Goal: Find specific page/section: Find specific page/section

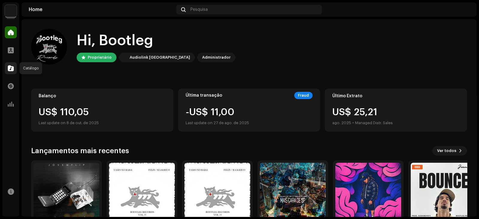
click at [9, 70] on span at bounding box center [11, 68] width 6 height 5
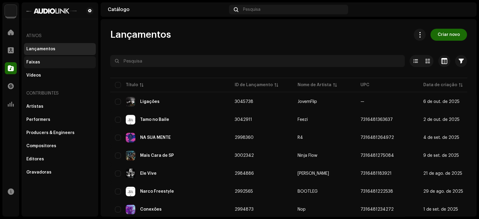
click at [37, 62] on div "Faixas" at bounding box center [33, 62] width 14 height 5
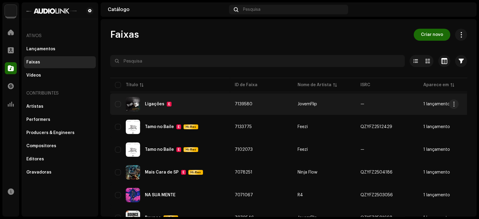
click at [189, 98] on div "Ligações E" at bounding box center [170, 104] width 110 height 14
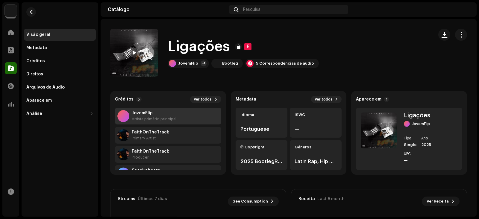
scroll to position [37, 0]
